Goal: Information Seeking & Learning: Learn about a topic

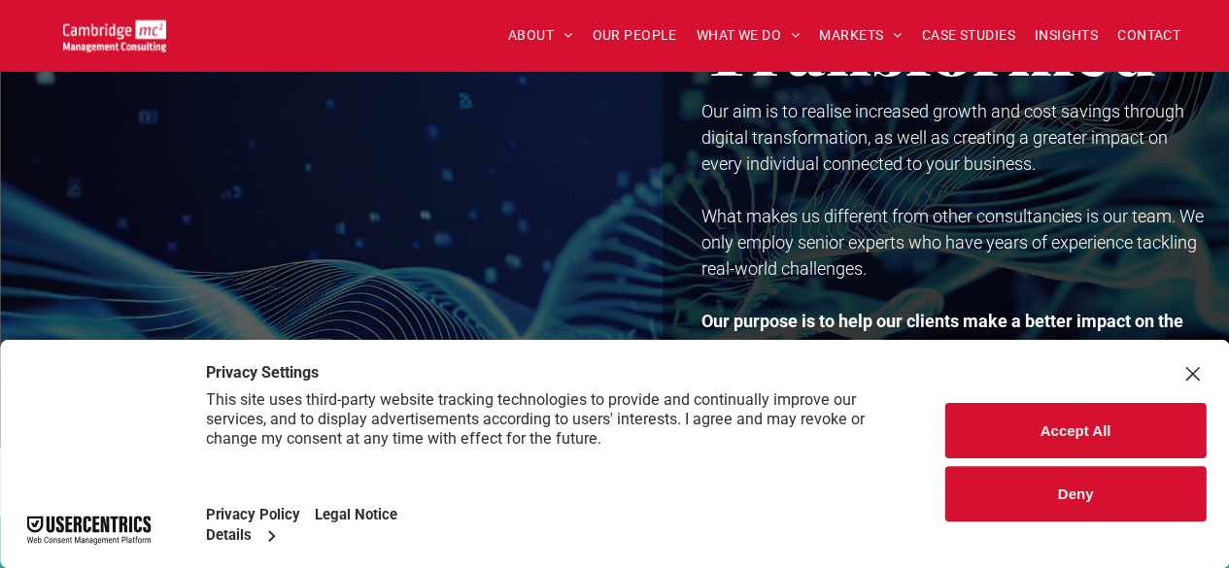
scroll to position [163, 0]
click at [1102, 431] on button "Accept All" at bounding box center [1076, 430] width 260 height 55
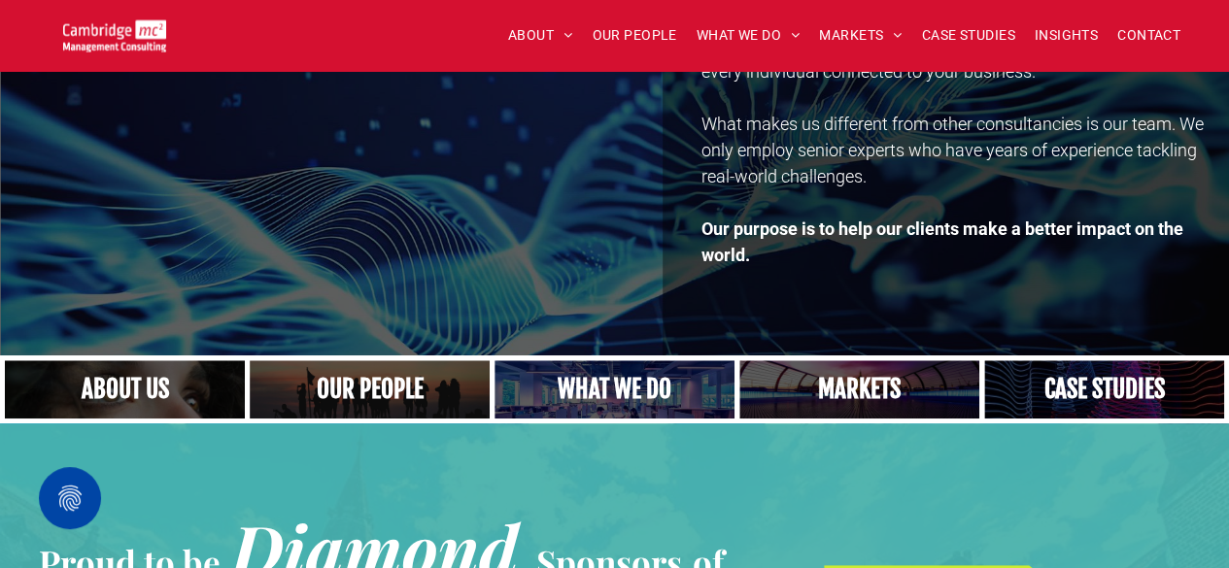
scroll to position [253, 0]
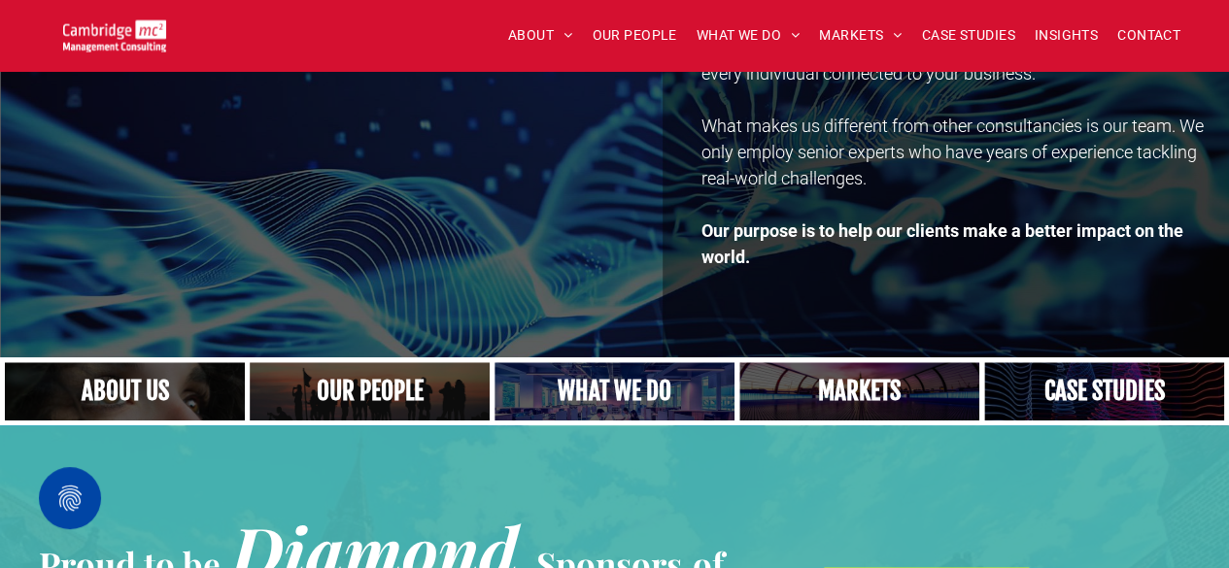
drag, startPoint x: 965, startPoint y: 298, endPoint x: 388, endPoint y: 380, distance: 583.0
click at [388, 380] on link "A crowd in silhouette at sunset, on a rise or lookout point" at bounding box center [370, 392] width 255 height 62
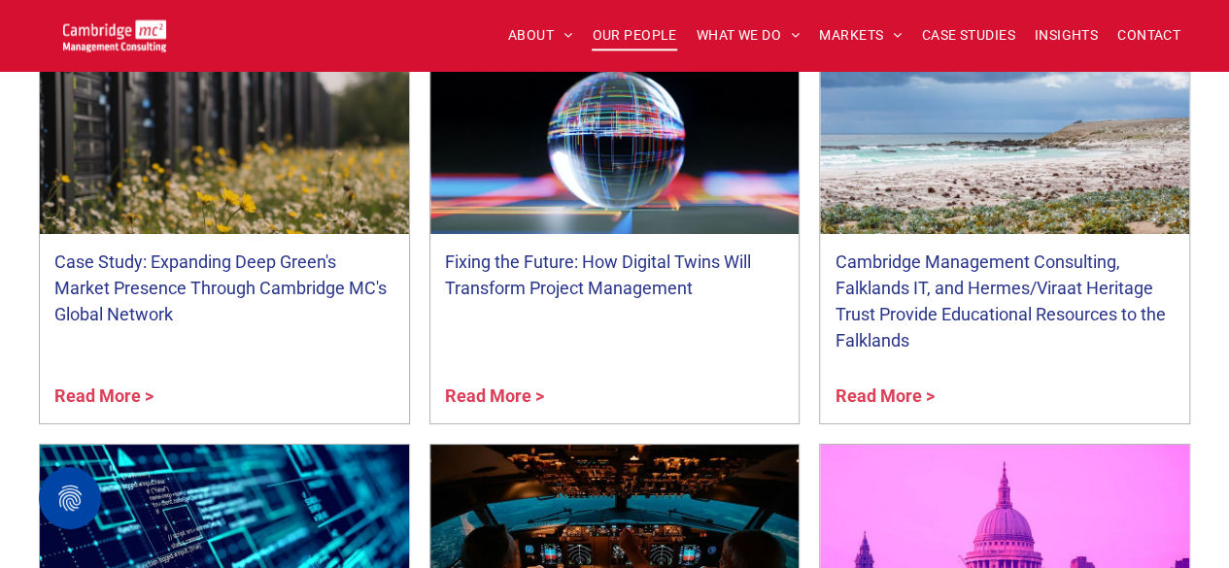
scroll to position [7179, 0]
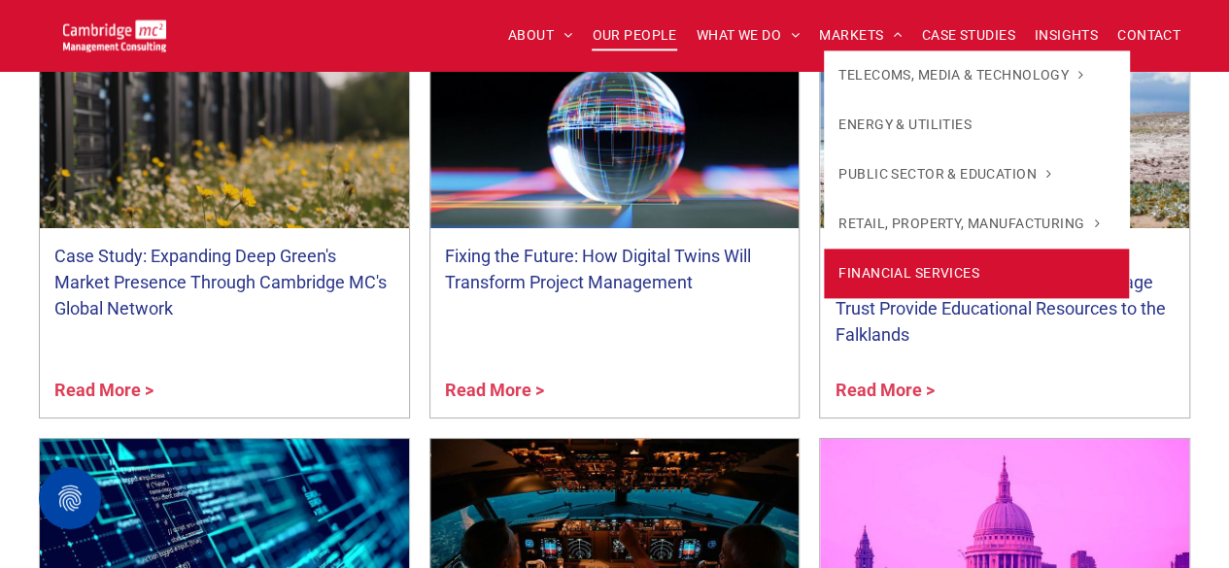
click at [853, 275] on span "FINANCIAL SERVICES" at bounding box center [909, 273] width 141 height 20
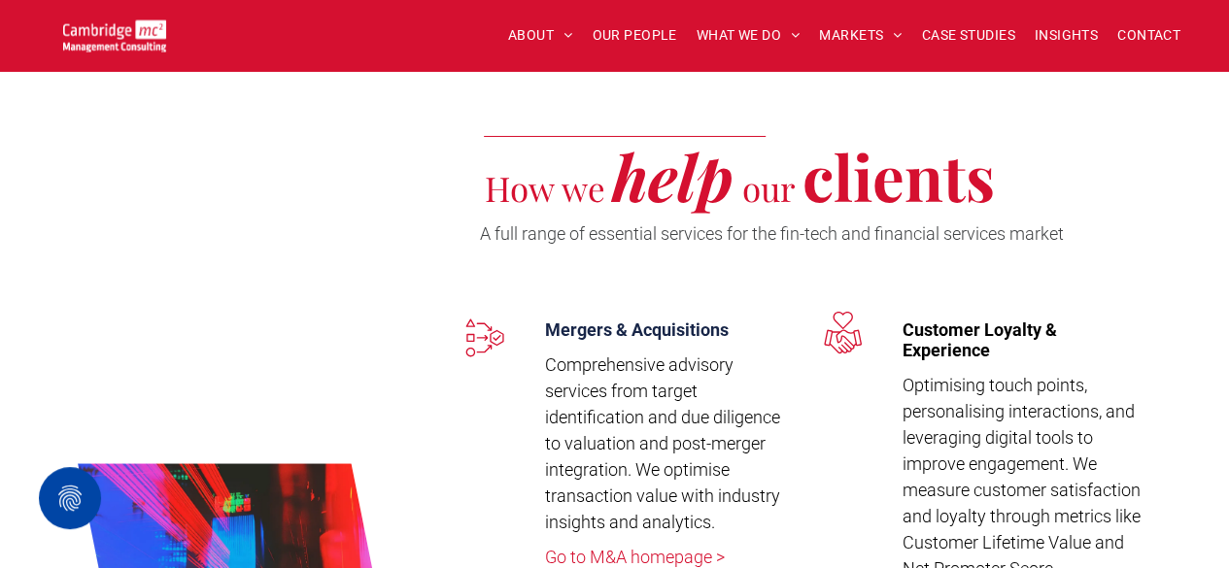
scroll to position [3507, 0]
